Goal: Transaction & Acquisition: Purchase product/service

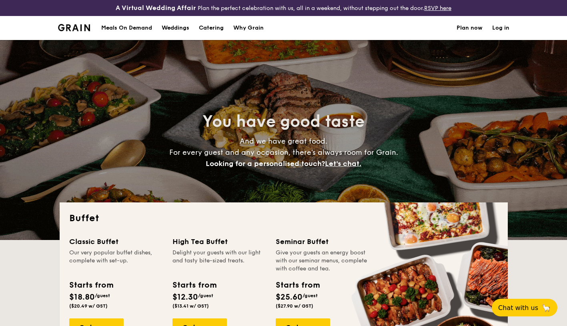
select select
click at [138, 27] on div "Meals On Demand" at bounding box center [126, 28] width 51 height 24
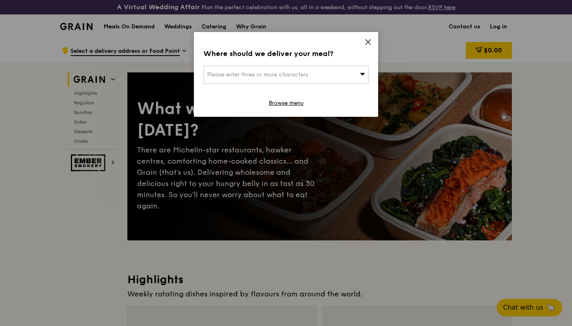
click at [366, 41] on icon at bounding box center [367, 41] width 7 height 7
